Goal: Task Accomplishment & Management: Manage account settings

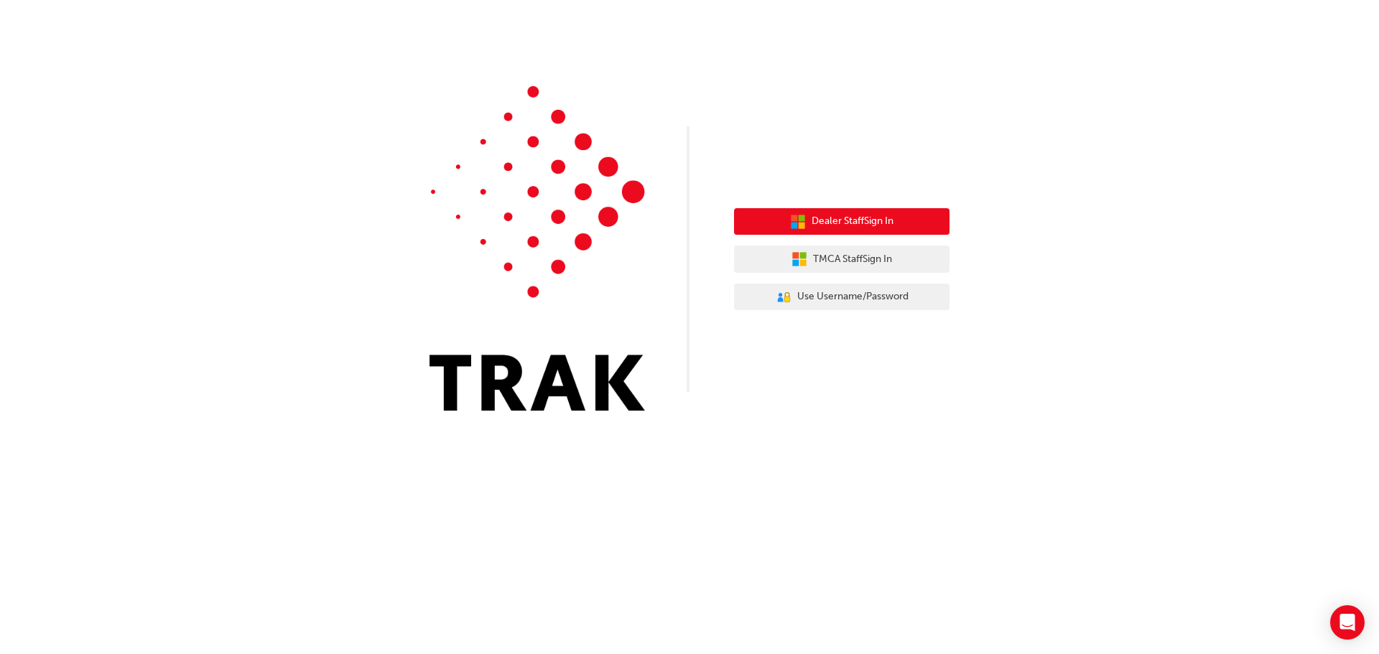
click at [829, 222] on span "Dealer Staff Sign In" at bounding box center [852, 221] width 82 height 17
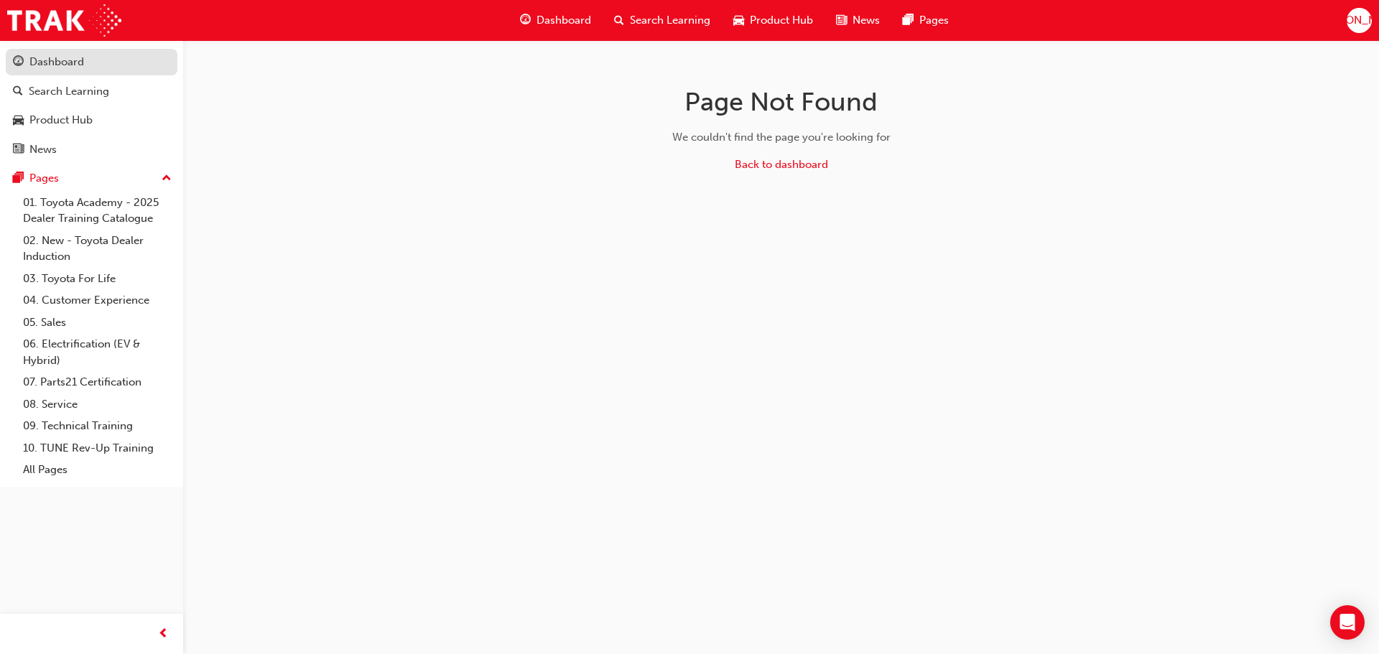
click at [63, 69] on div "Dashboard" at bounding box center [56, 62] width 55 height 17
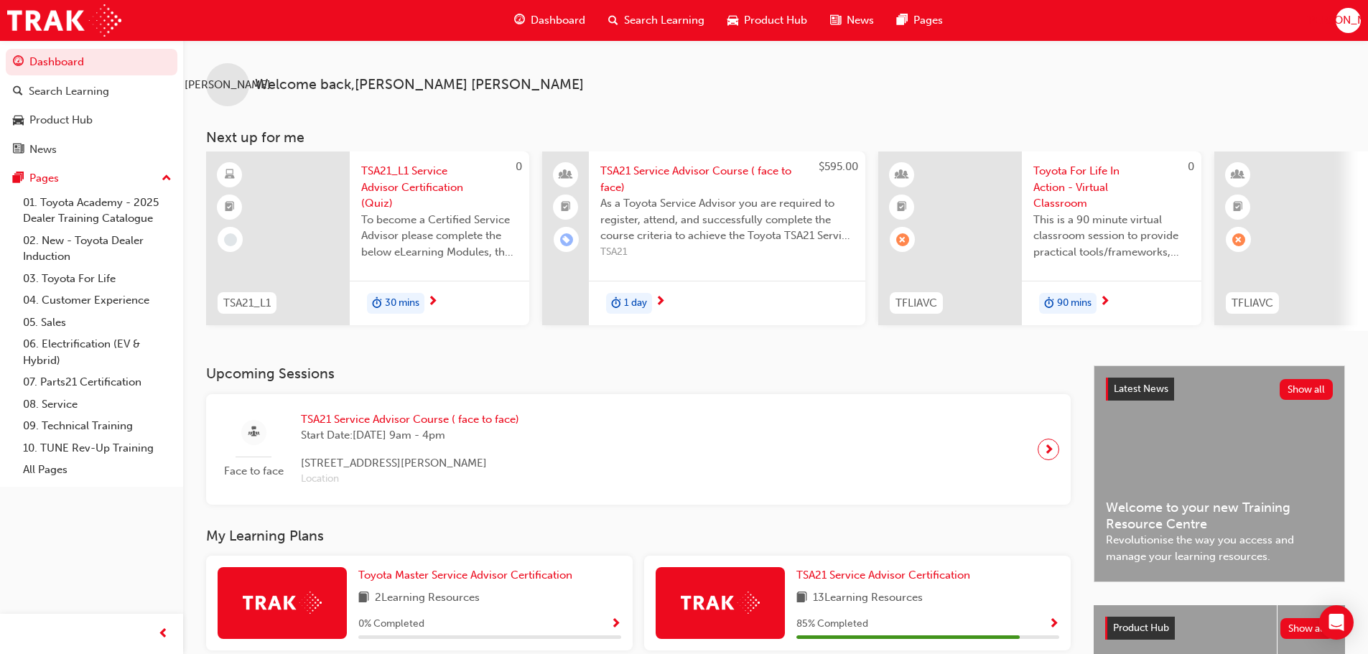
click at [1352, 21] on span "JA" at bounding box center [1348, 20] width 86 height 17
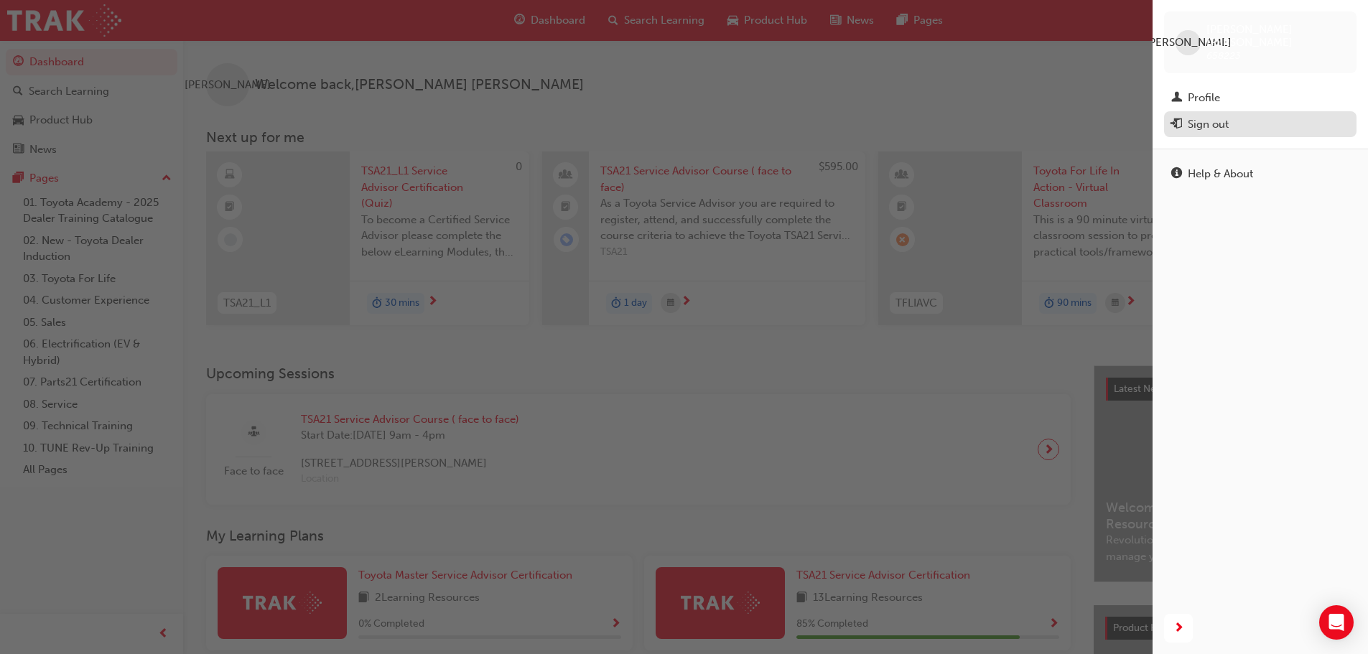
click at [1218, 116] on div "Sign out" at bounding box center [1208, 124] width 41 height 17
